Goal: Communication & Community: Ask a question

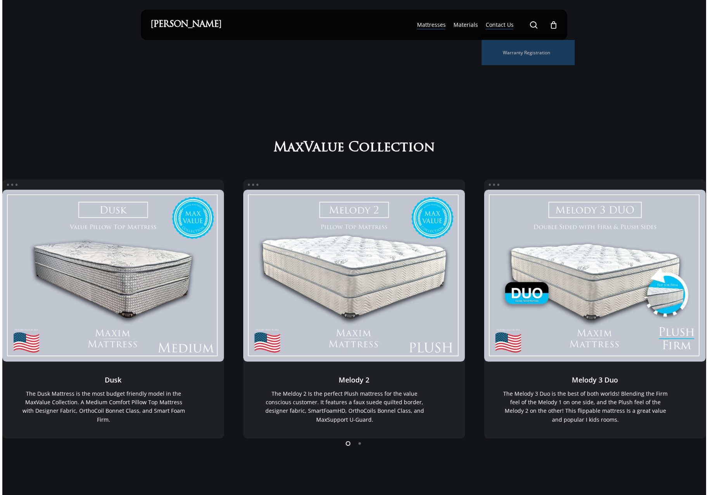
click at [503, 28] on span "Contact Us" at bounding box center [499, 24] width 28 height 7
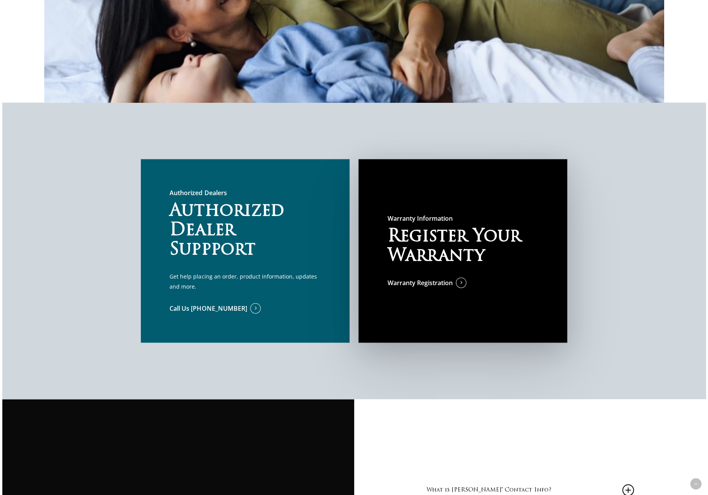
scroll to position [621, 0]
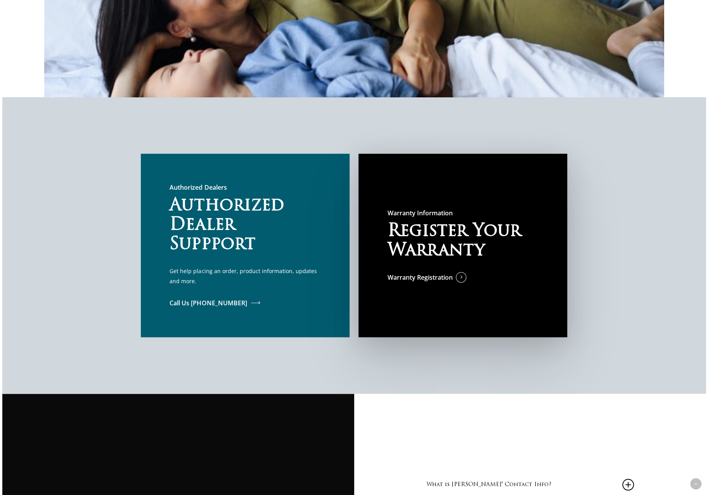
click at [247, 303] on span at bounding box center [247, 303] width 0 height 9
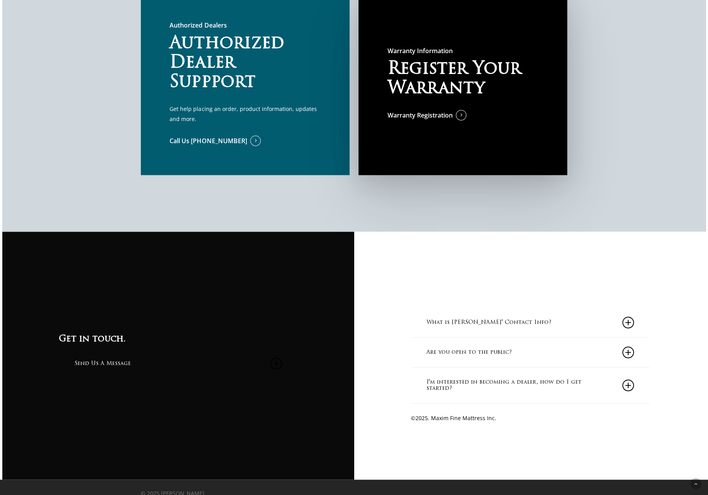
scroll to position [790, 0]
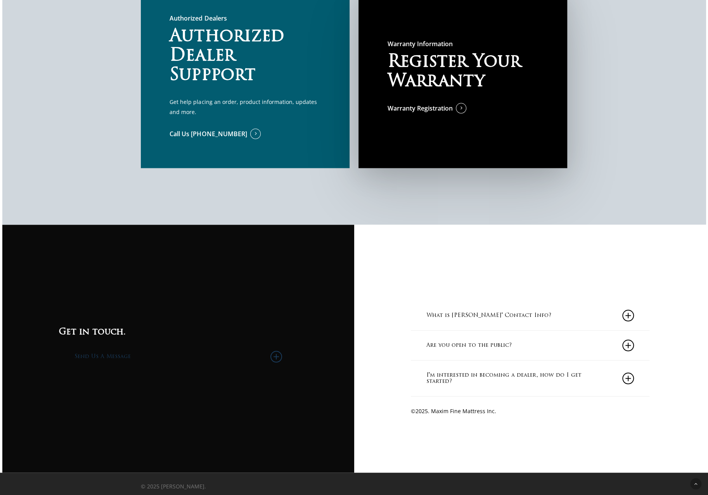
click at [87, 355] on link "Send Us A Message" at bounding box center [179, 356] width 208 height 29
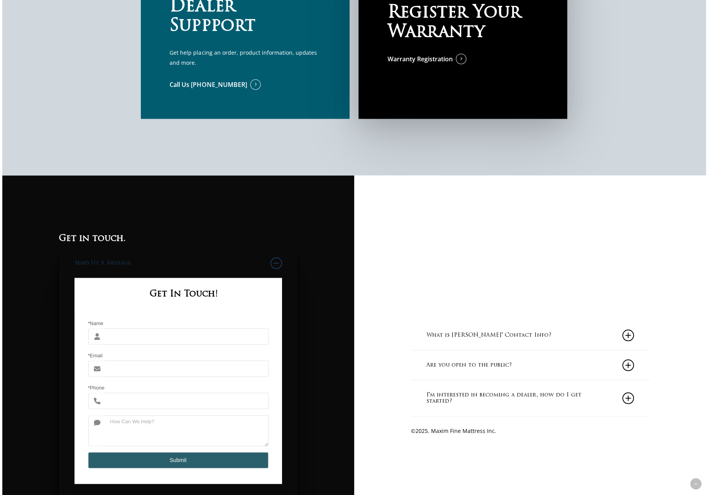
scroll to position [868, 0]
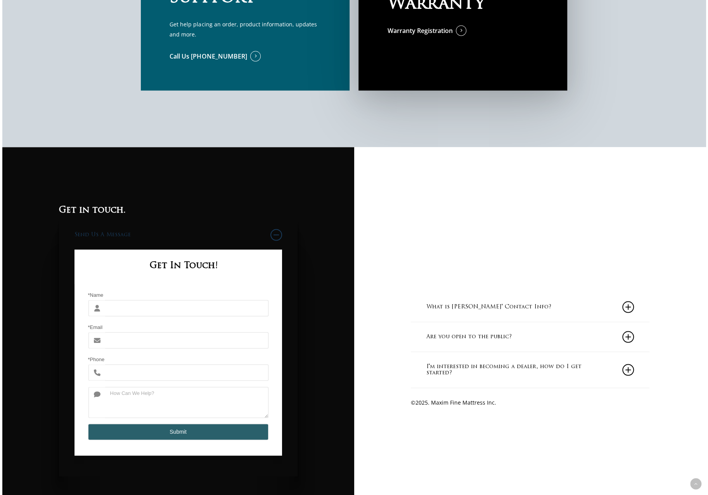
click at [175, 306] on input "*Name" at bounding box center [186, 308] width 163 height 16
type input "John Delaney"
type input "jdelaneysf@outlook.com"
type input "4155191815"
click at [144, 391] on textarea at bounding box center [186, 402] width 163 height 31
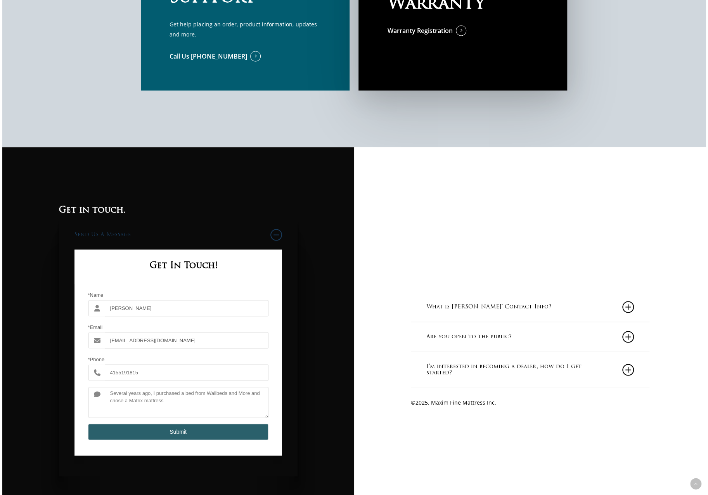
click at [182, 404] on textarea "Several years ago, I purchased a bed from Wallbeds and More and chose a Matrix …" at bounding box center [186, 402] width 163 height 31
click at [227, 393] on textarea "Several years ago, I purchased a bed from Wallbeds and More and chose a Matrix …" at bounding box center [186, 402] width 163 height 31
click at [206, 403] on textarea "Several years ago, I purchased a bed from Wallbeds "n" More and chose a Matrix …" at bounding box center [186, 402] width 163 height 31
drag, startPoint x: 245, startPoint y: 396, endPoint x: 251, endPoint y: 409, distance: 14.8
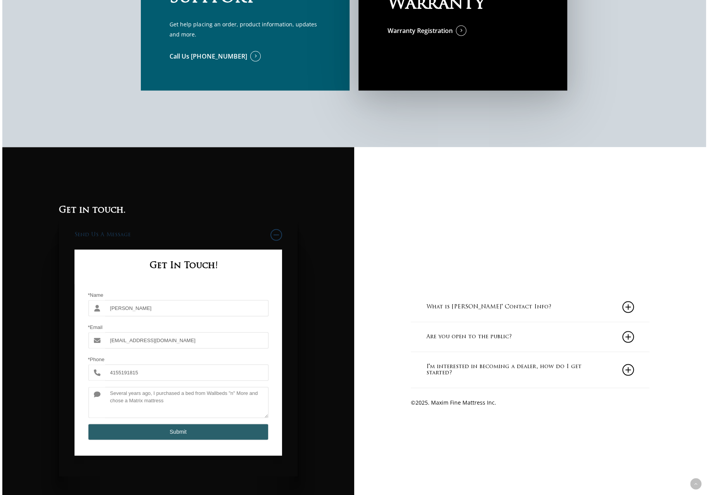
click at [251, 409] on textarea "Several years ago, I purchased a bed from Wallbeds "n" More and chose a Matrix …" at bounding box center [186, 402] width 163 height 31
type textarea "Several years ago, I purchased a bed from Wallbeds "n" More. They gave me two o…"
click at [171, 433] on button "Submit" at bounding box center [178, 432] width 180 height 16
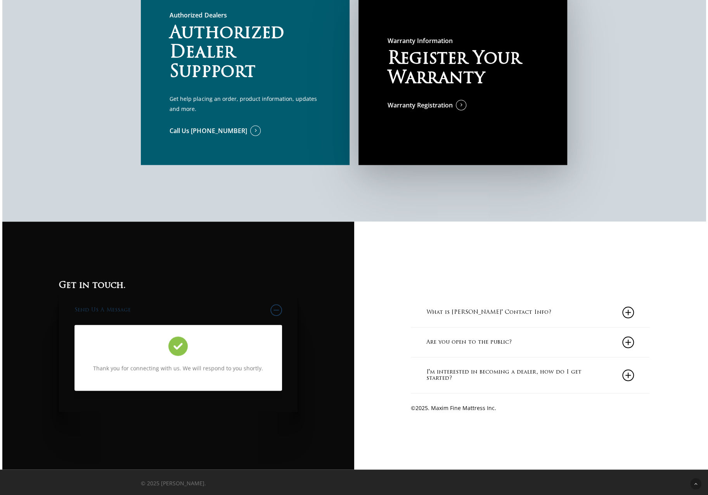
scroll to position [795, 0]
